Goal: Task Accomplishment & Management: Complete application form

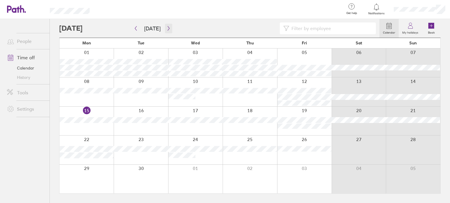
click at [169, 29] on button "button" at bounding box center [168, 29] width 7 height 10
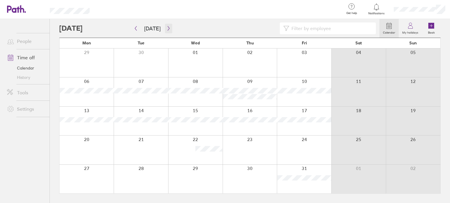
click at [169, 28] on button "button" at bounding box center [168, 29] width 7 height 10
click at [82, 147] on div at bounding box center [86, 150] width 54 height 29
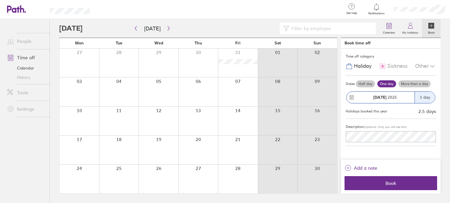
click at [411, 84] on label "More than a day" at bounding box center [414, 84] width 32 height 7
click at [0, 0] on input "More than a day" at bounding box center [0, 0] width 0 height 0
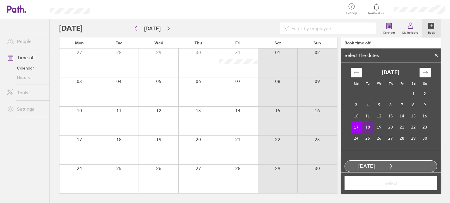
click at [364, 126] on td "18" at bounding box center [367, 127] width 11 height 11
click at [376, 127] on td "19" at bounding box center [378, 127] width 11 height 11
click at [385, 127] on td "20" at bounding box center [390, 127] width 11 height 11
click at [352, 127] on td "17" at bounding box center [355, 127] width 11 height 11
click at [400, 126] on td "21" at bounding box center [401, 127] width 11 height 11
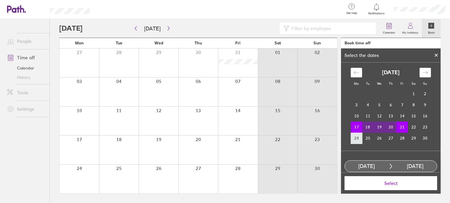
click at [352, 136] on td "24" at bounding box center [355, 138] width 11 height 11
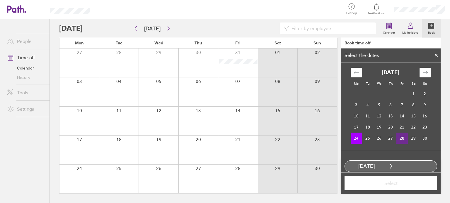
click at [398, 137] on td "28" at bounding box center [401, 138] width 11 height 11
click at [397, 183] on span "Select" at bounding box center [390, 183] width 84 height 5
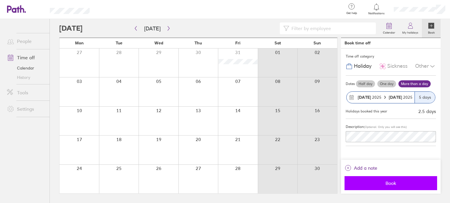
click at [385, 181] on span "Book" at bounding box center [390, 183] width 84 height 5
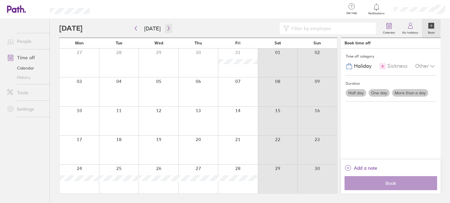
click at [166, 28] on icon "button" at bounding box center [168, 28] width 4 height 5
click at [89, 65] on div at bounding box center [79, 63] width 40 height 29
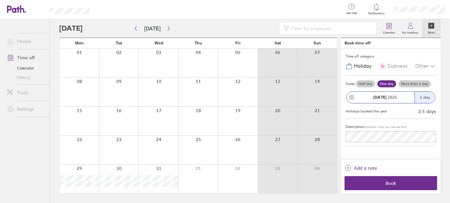
click at [408, 83] on label "More than a day" at bounding box center [414, 84] width 32 height 7
click at [0, 0] on input "More than a day" at bounding box center [0, 0] width 0 height 0
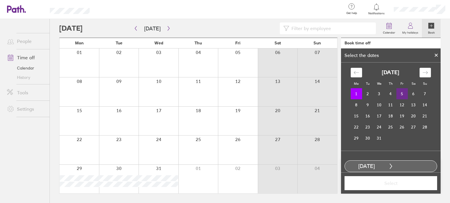
click at [399, 95] on td "5" at bounding box center [401, 93] width 11 height 11
click at [398, 182] on span "Select" at bounding box center [390, 183] width 84 height 5
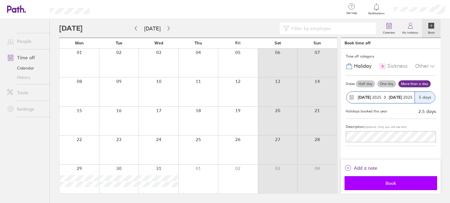
click at [400, 183] on span "Book" at bounding box center [390, 183] width 84 height 5
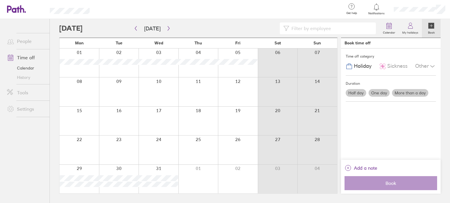
click at [194, 115] on div at bounding box center [198, 121] width 40 height 29
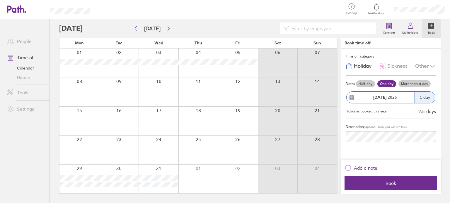
click at [412, 79] on div "Half day One day More than a day" at bounding box center [395, 83] width 81 height 9
click at [409, 83] on label "More than a day" at bounding box center [414, 84] width 32 height 7
click at [0, 0] on input "More than a day" at bounding box center [0, 0] width 0 height 0
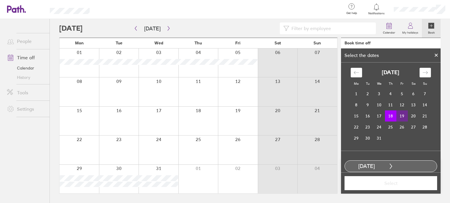
click at [399, 115] on td "19" at bounding box center [401, 116] width 11 height 11
click at [399, 184] on span "Select" at bounding box center [390, 183] width 84 height 5
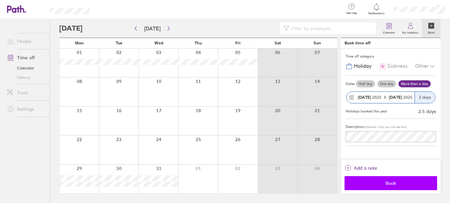
click at [399, 184] on span "Book" at bounding box center [390, 183] width 84 height 5
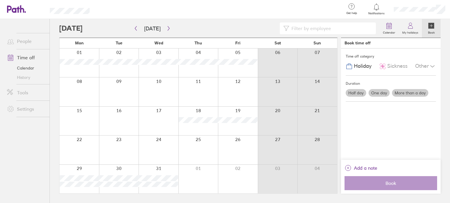
click at [87, 145] on div at bounding box center [79, 150] width 40 height 29
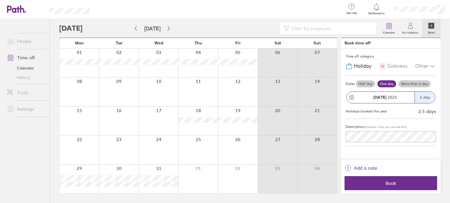
click at [419, 82] on label "More than a day" at bounding box center [414, 84] width 32 height 7
click at [0, 0] on input "More than a day" at bounding box center [0, 0] width 0 height 0
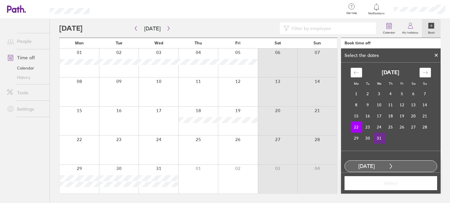
click at [376, 137] on td "31" at bounding box center [378, 138] width 11 height 11
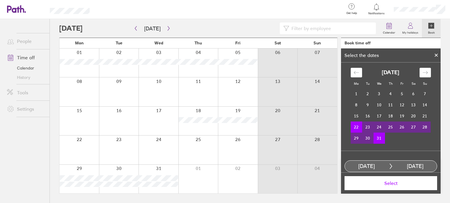
click at [398, 127] on td "26" at bounding box center [401, 127] width 11 height 11
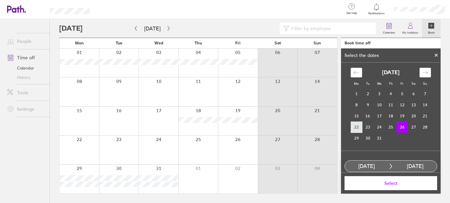
click at [355, 126] on td "22" at bounding box center [355, 127] width 11 height 11
click at [398, 126] on td "26" at bounding box center [401, 127] width 11 height 11
click at [390, 181] on span "Select" at bounding box center [390, 183] width 84 height 5
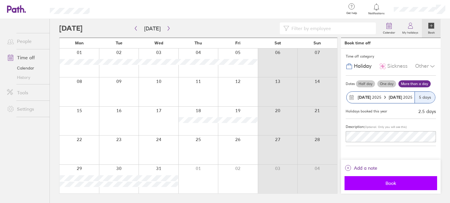
click at [380, 183] on span "Book" at bounding box center [390, 183] width 84 height 5
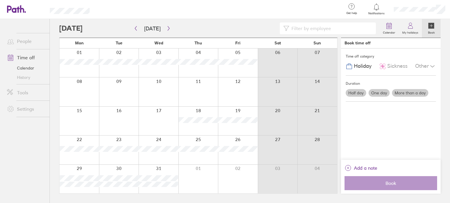
click at [81, 169] on div at bounding box center [79, 179] width 40 height 29
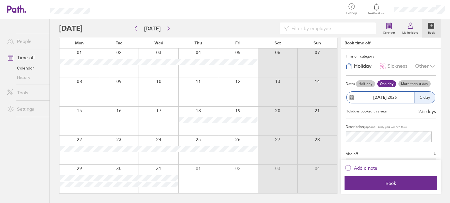
click at [413, 83] on label "More than a day" at bounding box center [414, 84] width 32 height 7
click at [0, 0] on input "More than a day" at bounding box center [0, 0] width 0 height 0
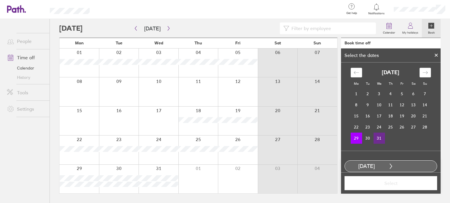
click at [376, 138] on td "31" at bounding box center [378, 138] width 11 height 11
click at [390, 182] on span "Select" at bounding box center [390, 183] width 84 height 5
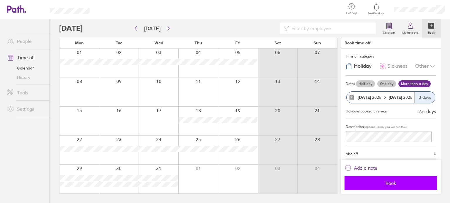
click at [393, 181] on span "Book" at bounding box center [390, 183] width 84 height 5
